Goal: Navigation & Orientation: Find specific page/section

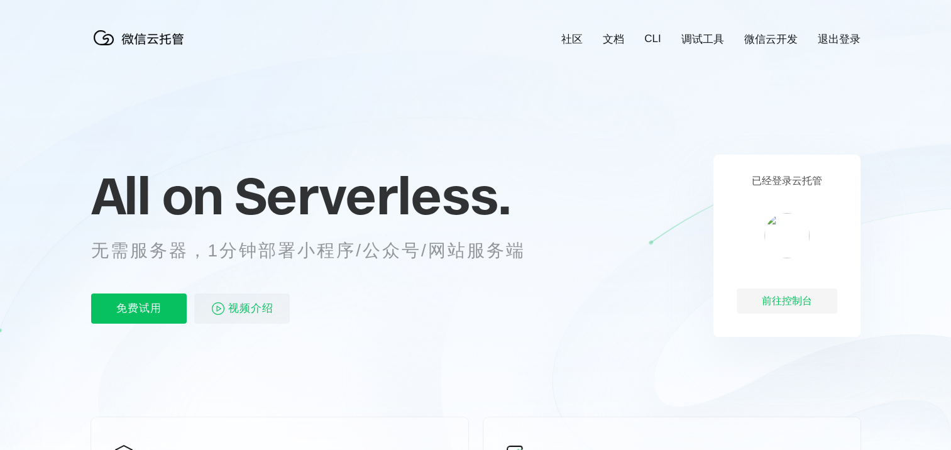
scroll to position [0, 2235]
click at [799, 294] on div "前往控制台" at bounding box center [787, 300] width 101 height 25
click at [611, 38] on link "文档" at bounding box center [613, 39] width 21 height 14
click at [787, 309] on div "前往控制台" at bounding box center [787, 300] width 101 height 25
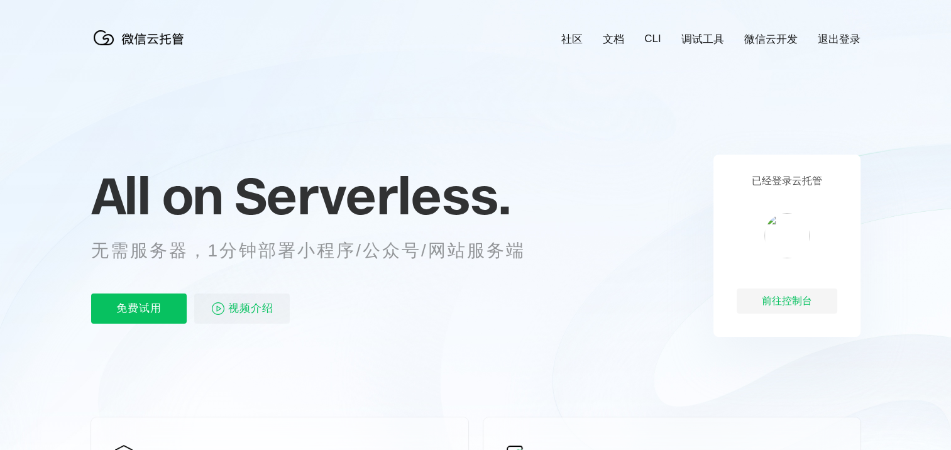
click at [780, 41] on link "微信云开发" at bounding box center [770, 39] width 53 height 14
